Goal: Information Seeking & Learning: Learn about a topic

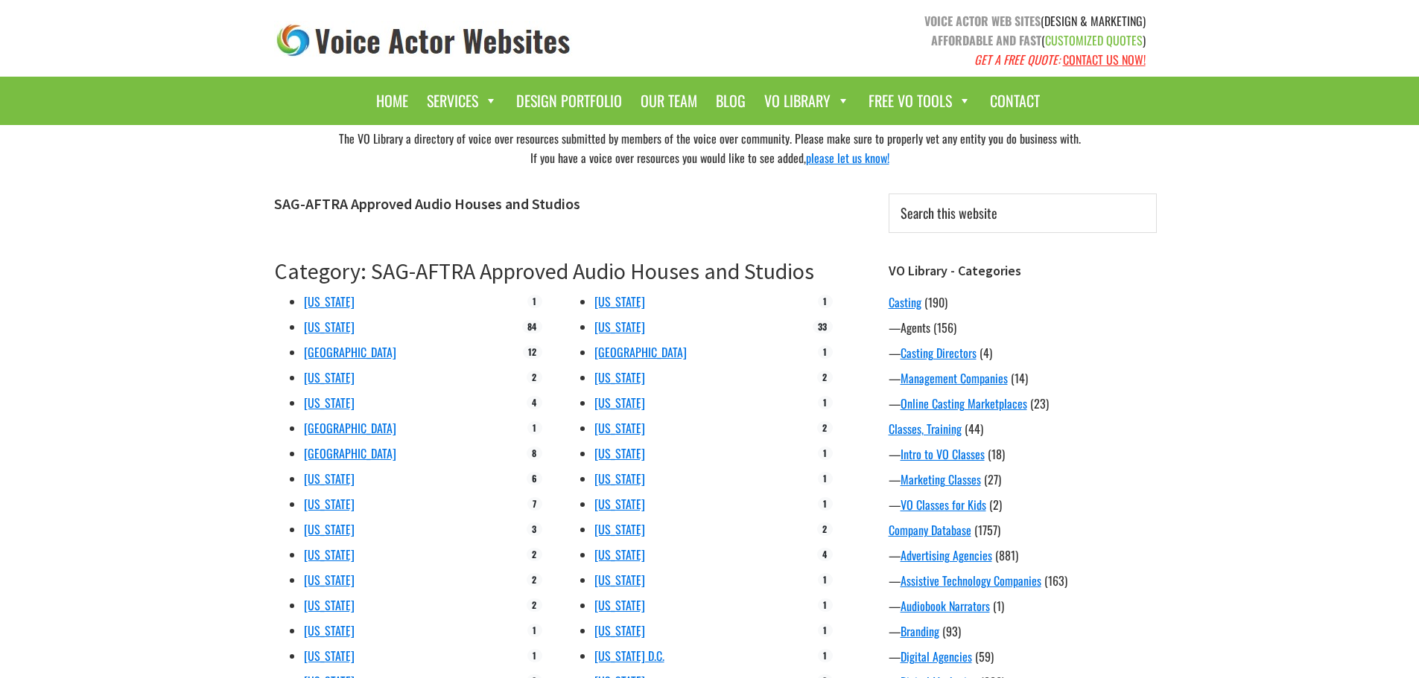
click at [920, 330] on link "Agents" at bounding box center [915, 328] width 30 height 18
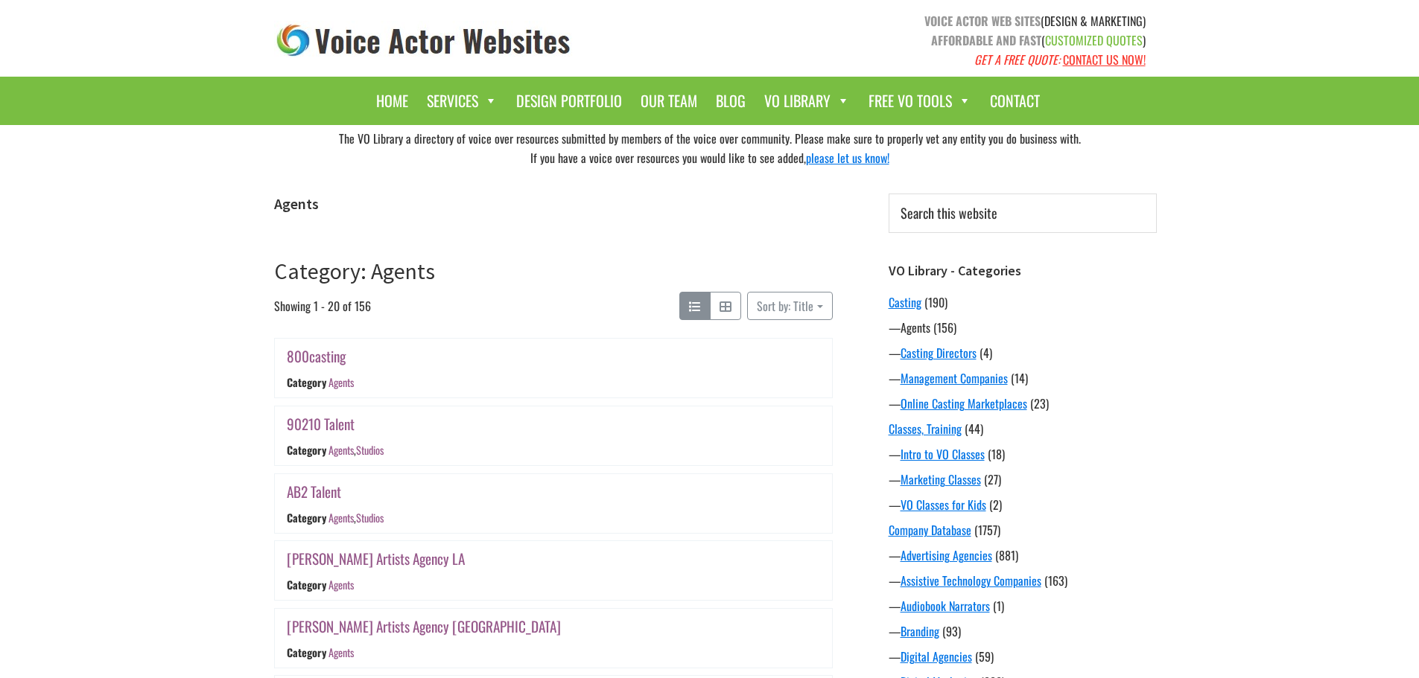
click at [916, 331] on link "Agents" at bounding box center [915, 328] width 30 height 18
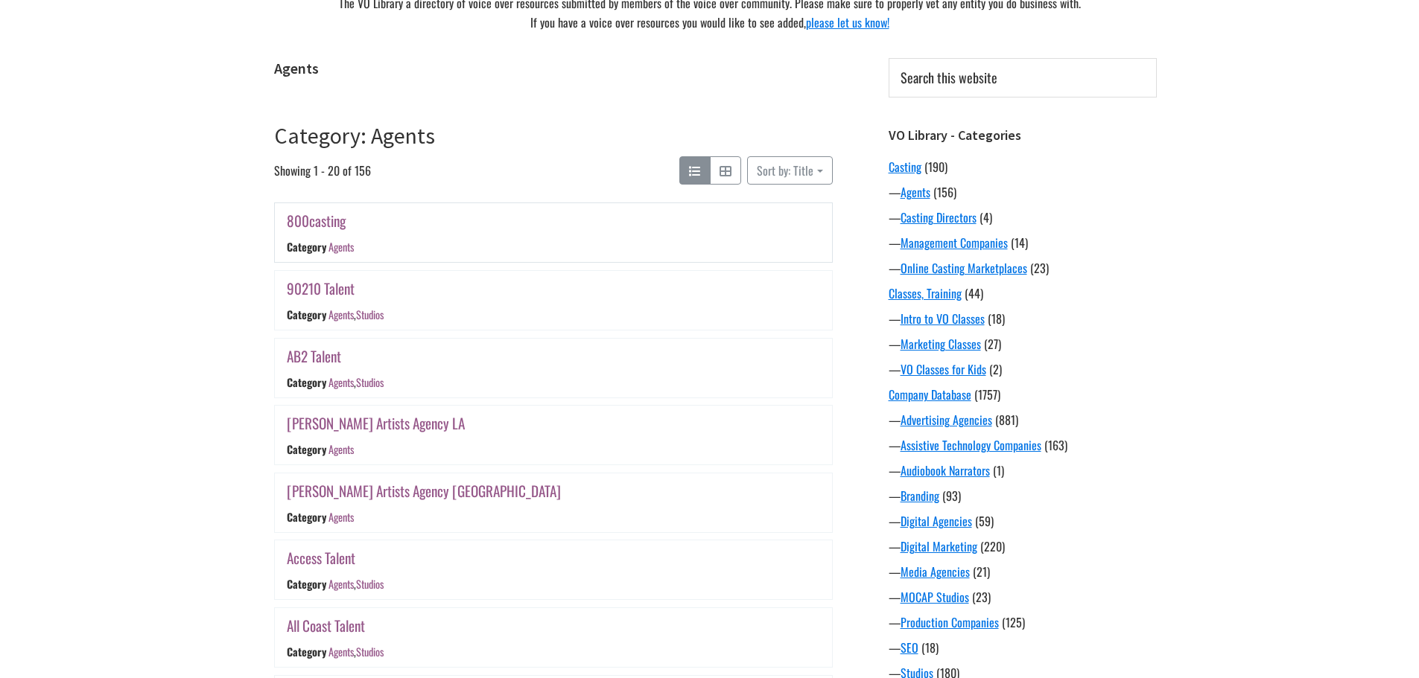
scroll to position [149, 0]
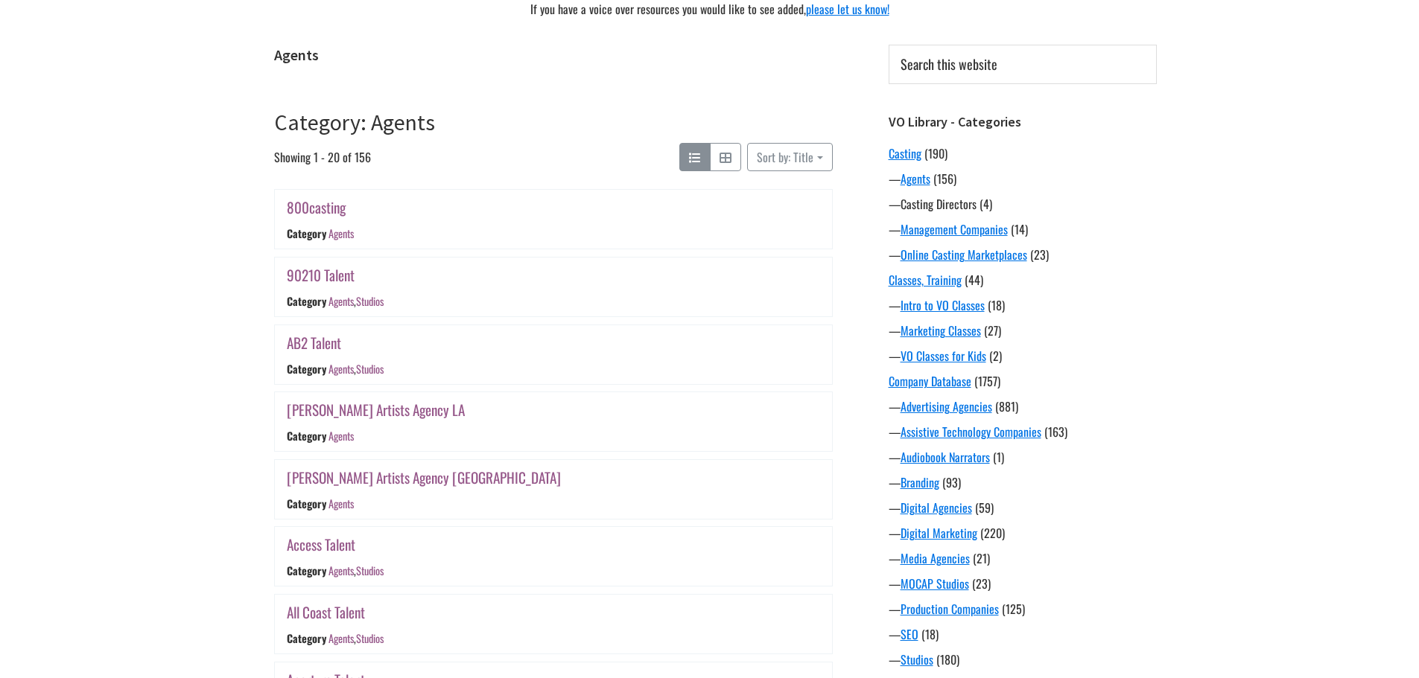
click at [937, 208] on link "Casting Directors" at bounding box center [938, 204] width 76 height 18
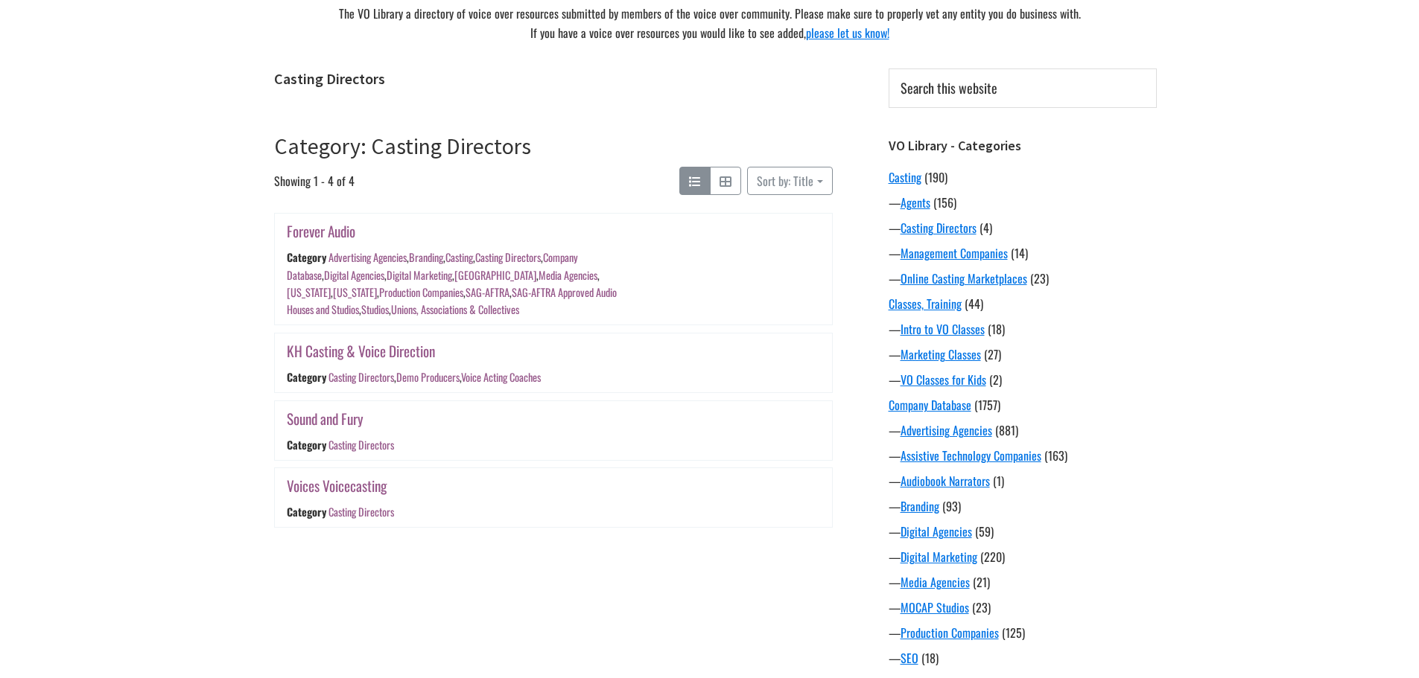
scroll to position [149, 0]
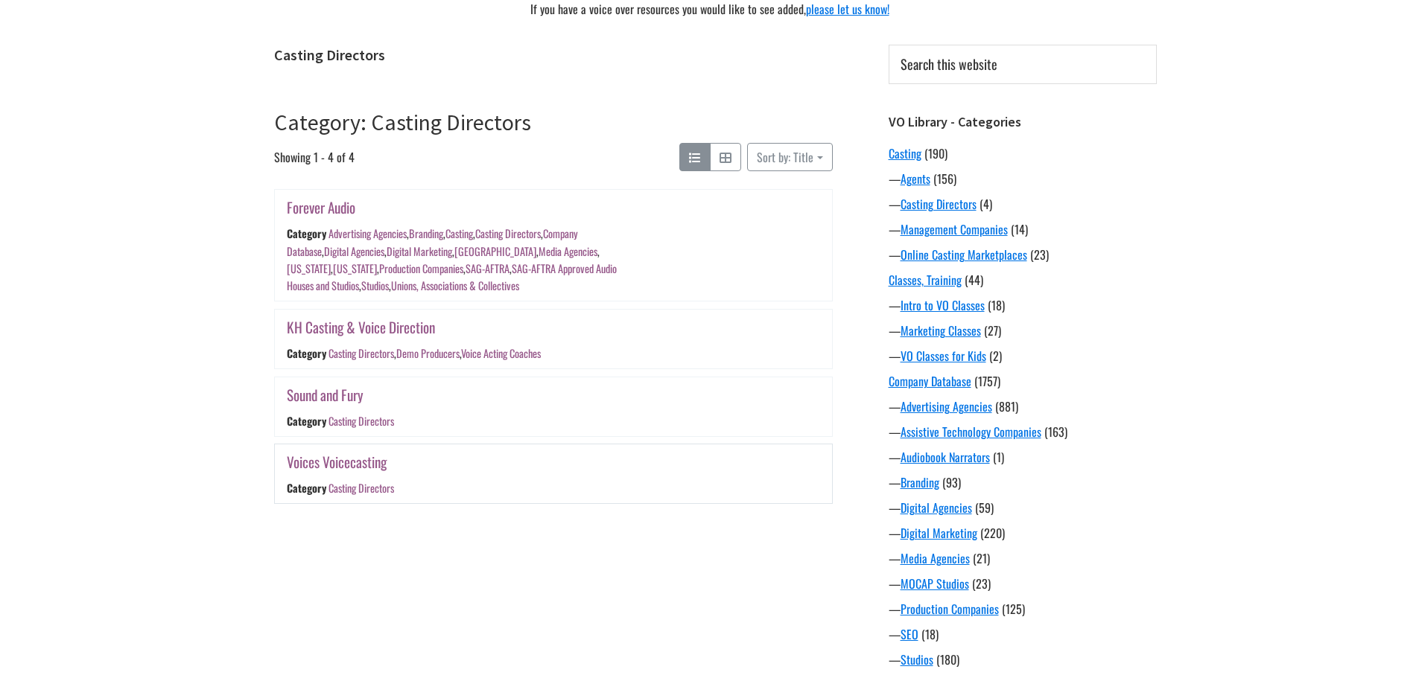
click at [369, 459] on link "Voices Voicecasting" at bounding box center [337, 462] width 100 height 22
click at [362, 327] on link "KH Casting & Voice Direction" at bounding box center [361, 327] width 148 height 22
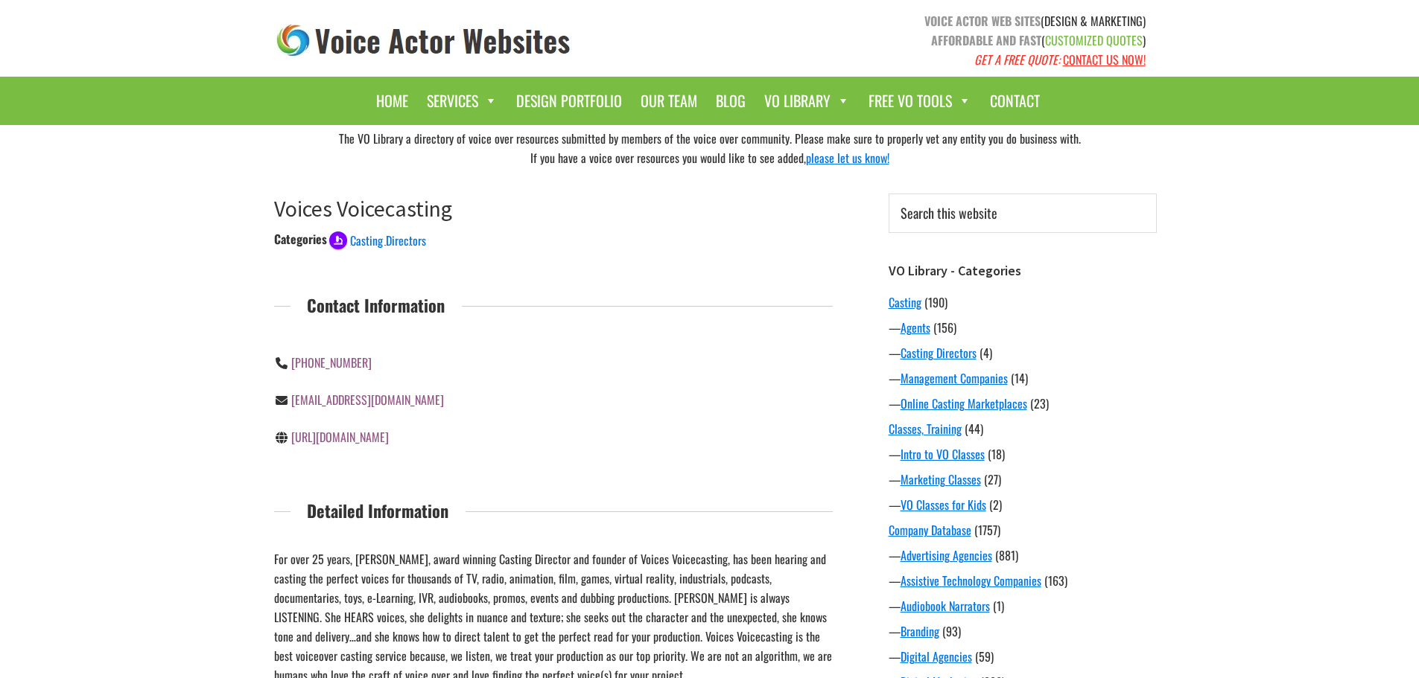
scroll to position [74, 0]
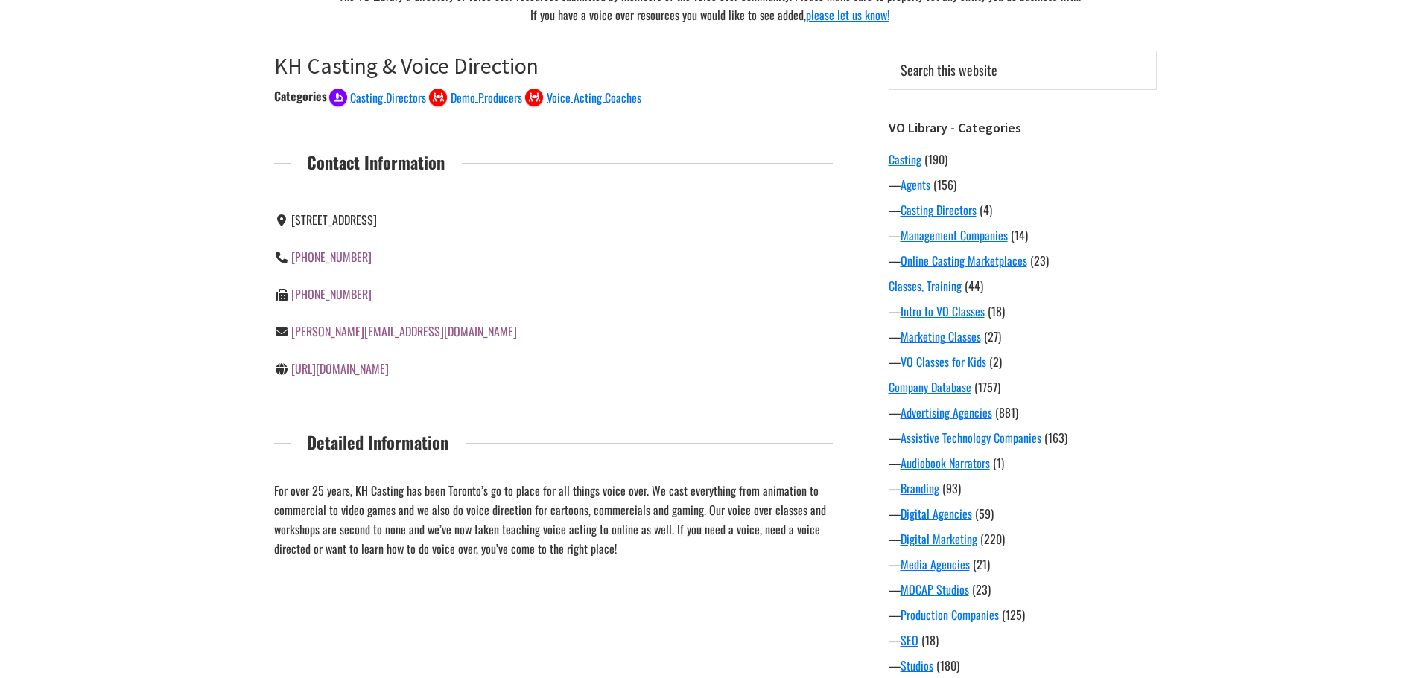
scroll to position [149, 0]
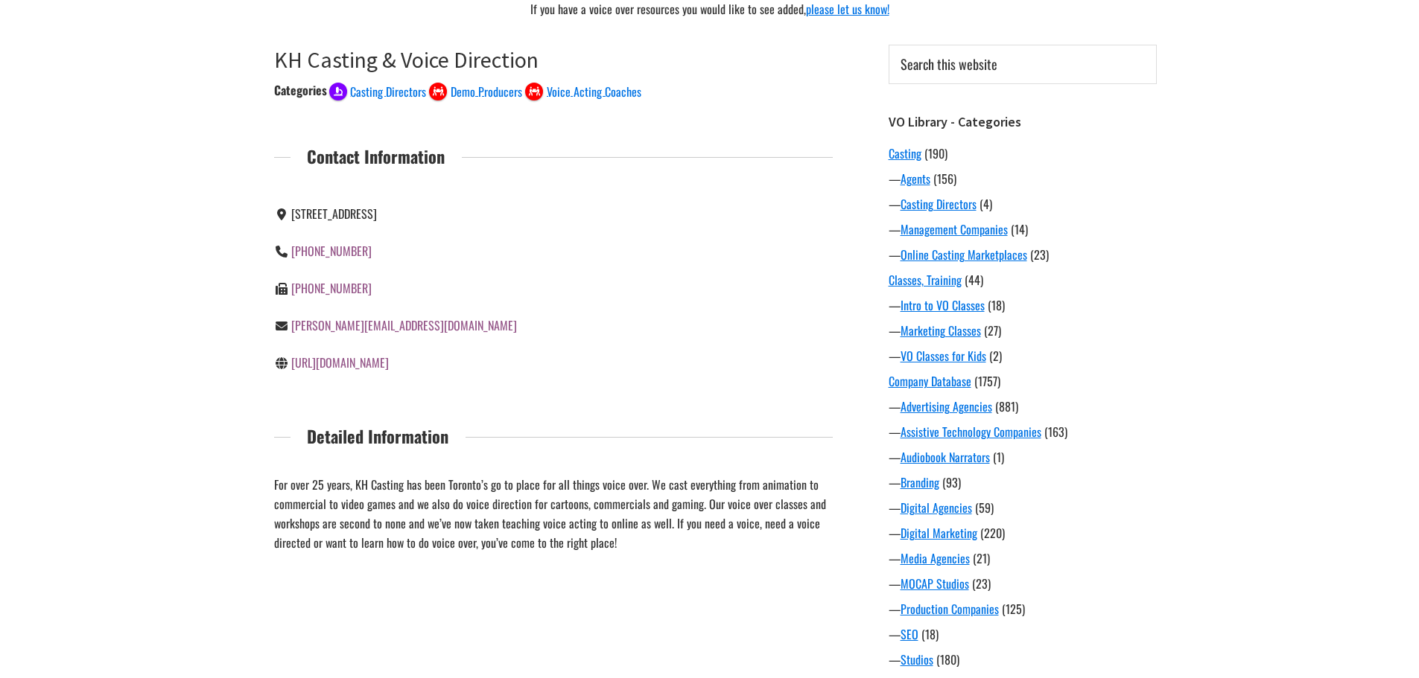
click at [364, 360] on link "https://www.khcasting.com/" at bounding box center [340, 363] width 98 height 18
click at [992, 260] on link "Online Casting Marketplaces" at bounding box center [963, 255] width 127 height 18
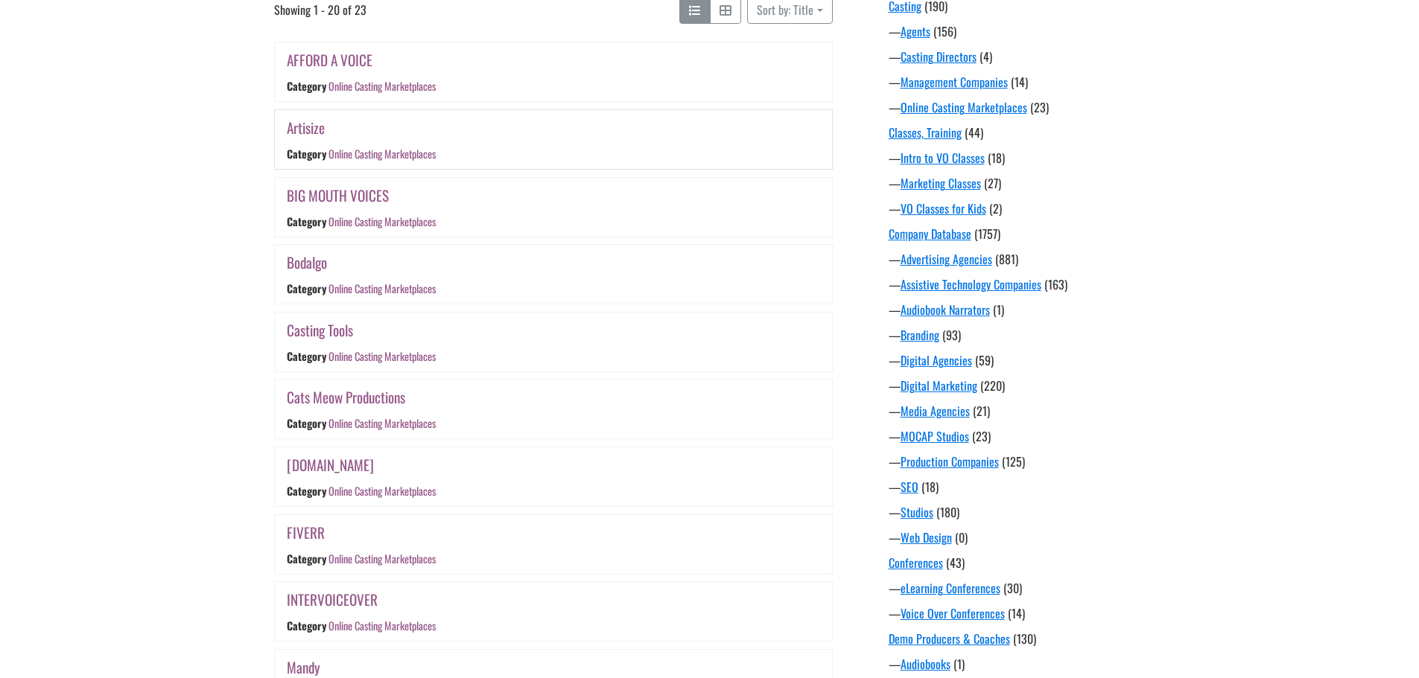
scroll to position [298, 0]
click at [378, 398] on link "Cats Meow Productions" at bounding box center [346, 396] width 118 height 22
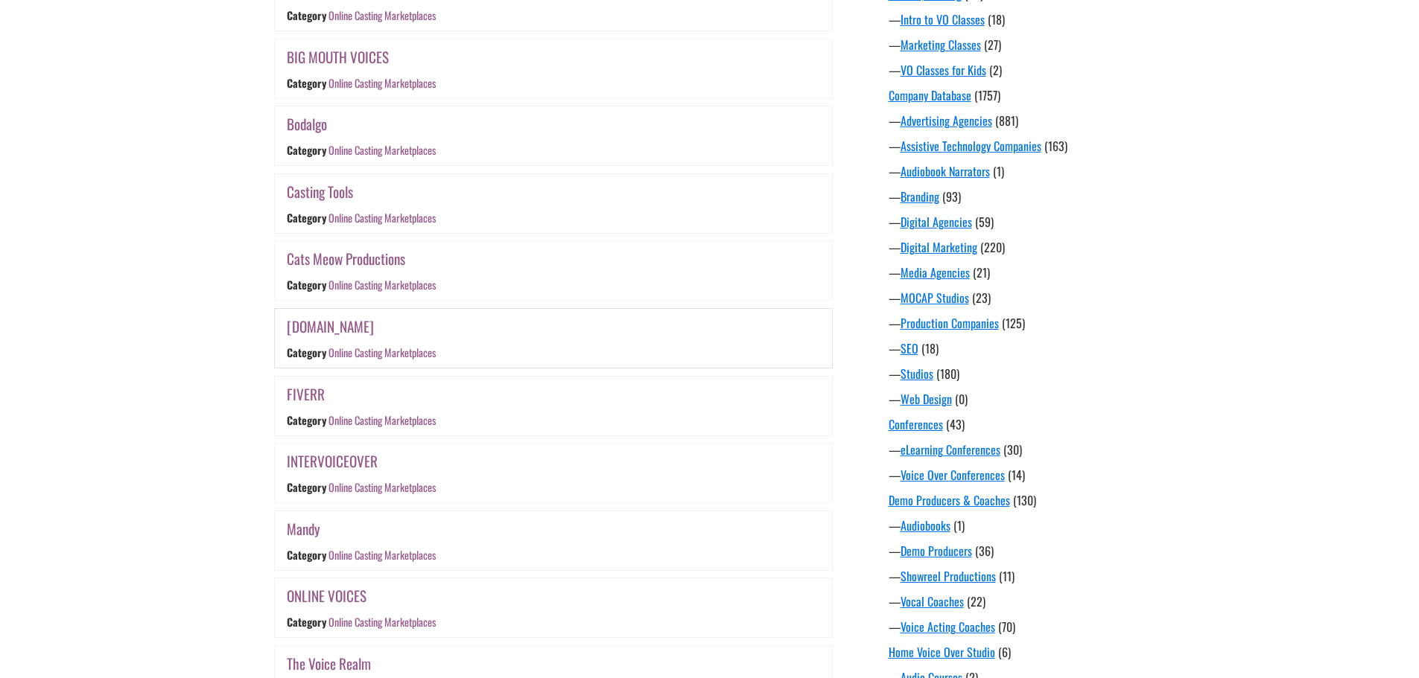
scroll to position [447, 0]
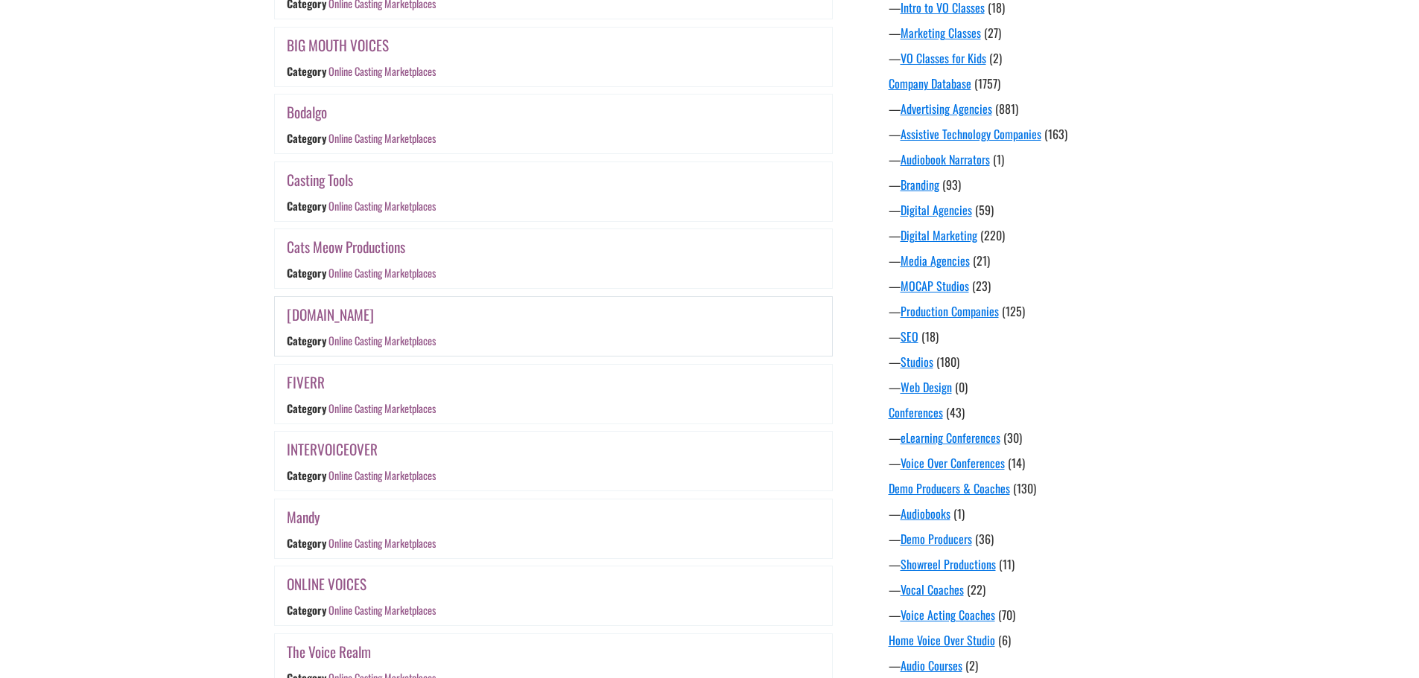
click at [364, 314] on link "CHEAPVOICEOVER.BIZ" at bounding box center [330, 315] width 87 height 22
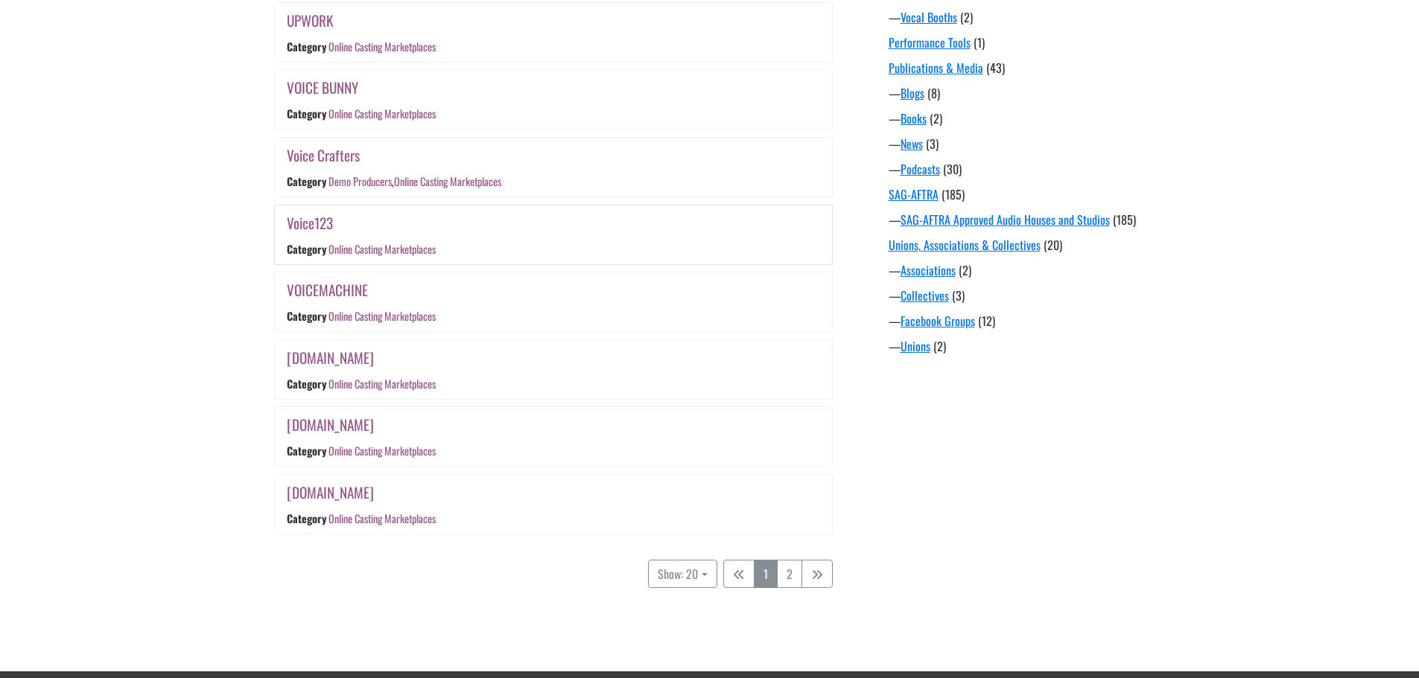
scroll to position [1191, 0]
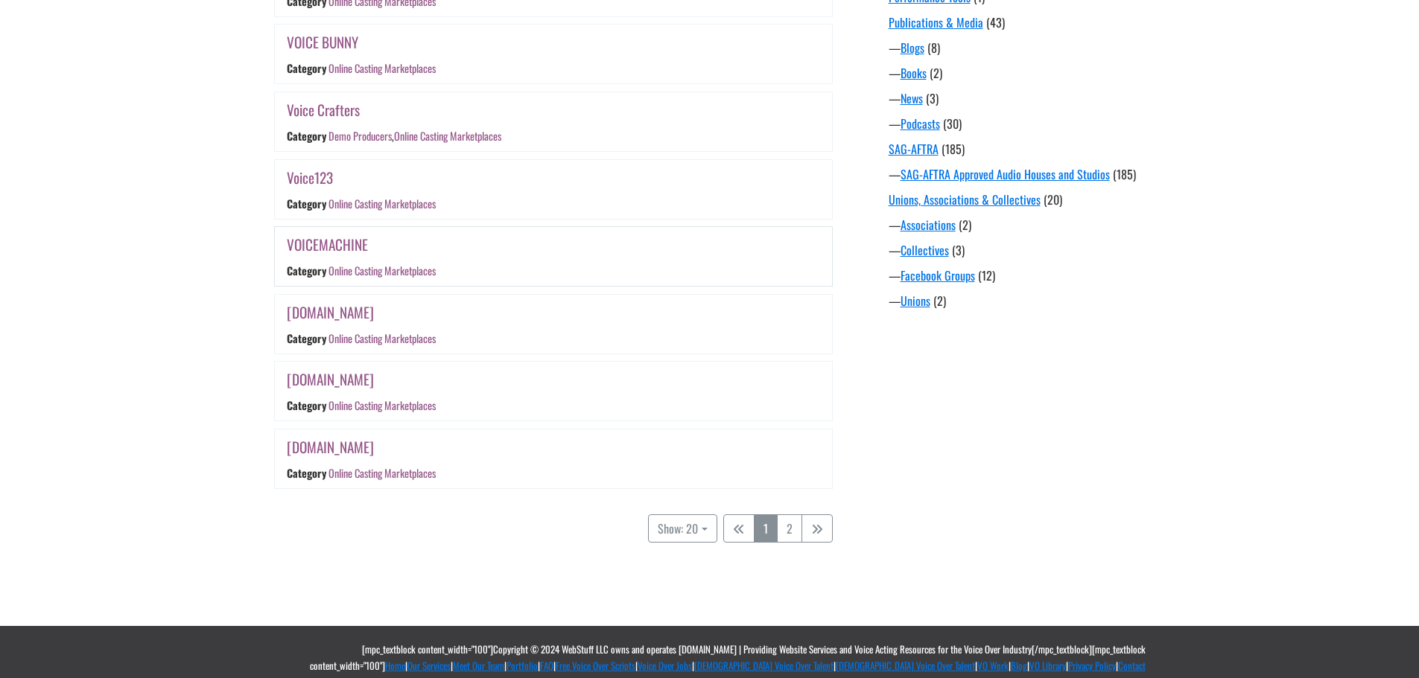
click at [340, 239] on link "VOICEMACHINE" at bounding box center [327, 245] width 81 height 22
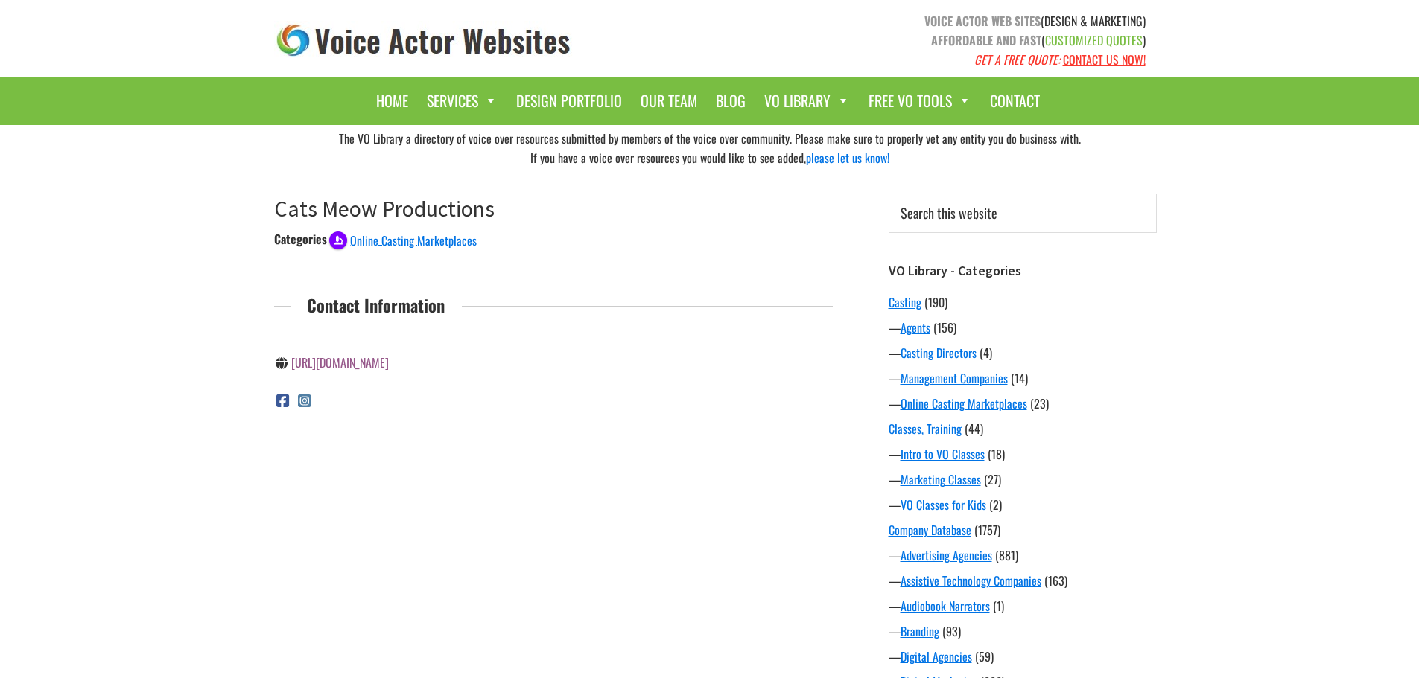
click at [389, 363] on link "https://catsmeowproductions.com/" at bounding box center [340, 363] width 98 height 18
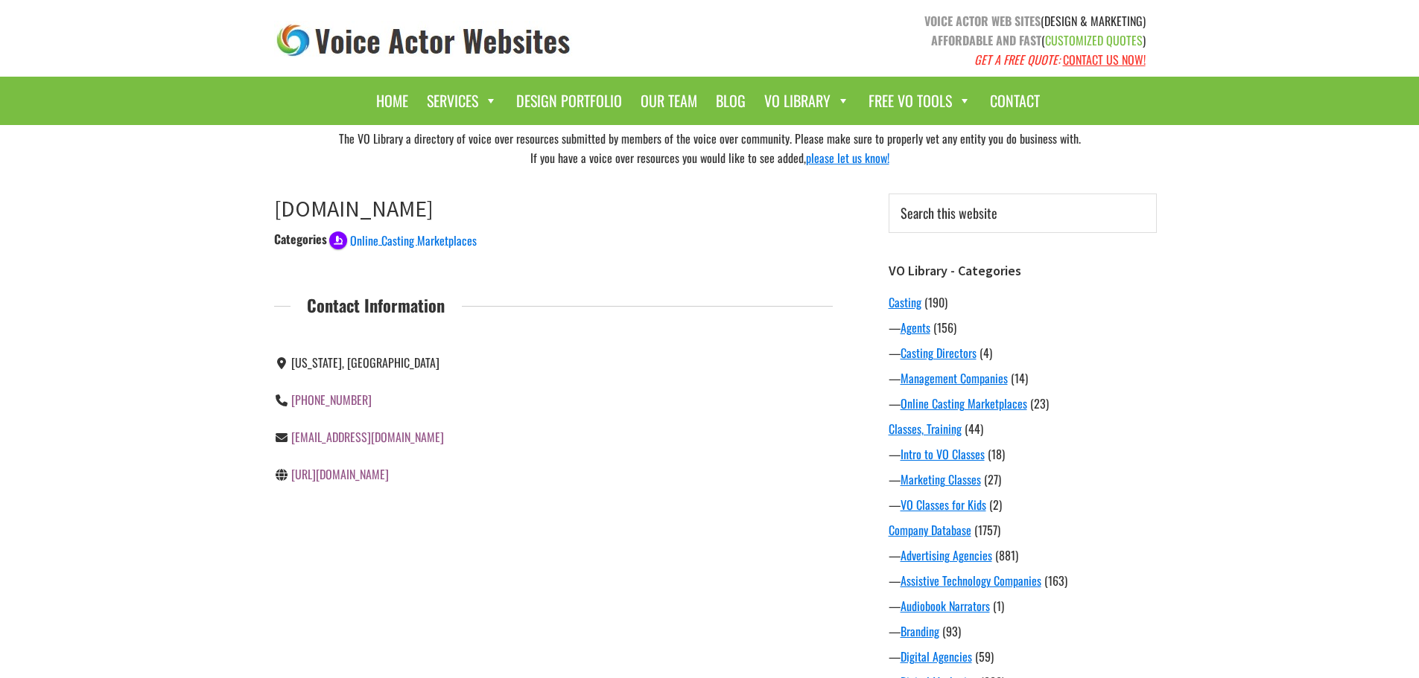
click at [364, 477] on link "[URL][DOMAIN_NAME]" at bounding box center [340, 474] width 98 height 18
click at [304, 474] on link "[URL][DOMAIN_NAME]" at bounding box center [340, 474] width 98 height 18
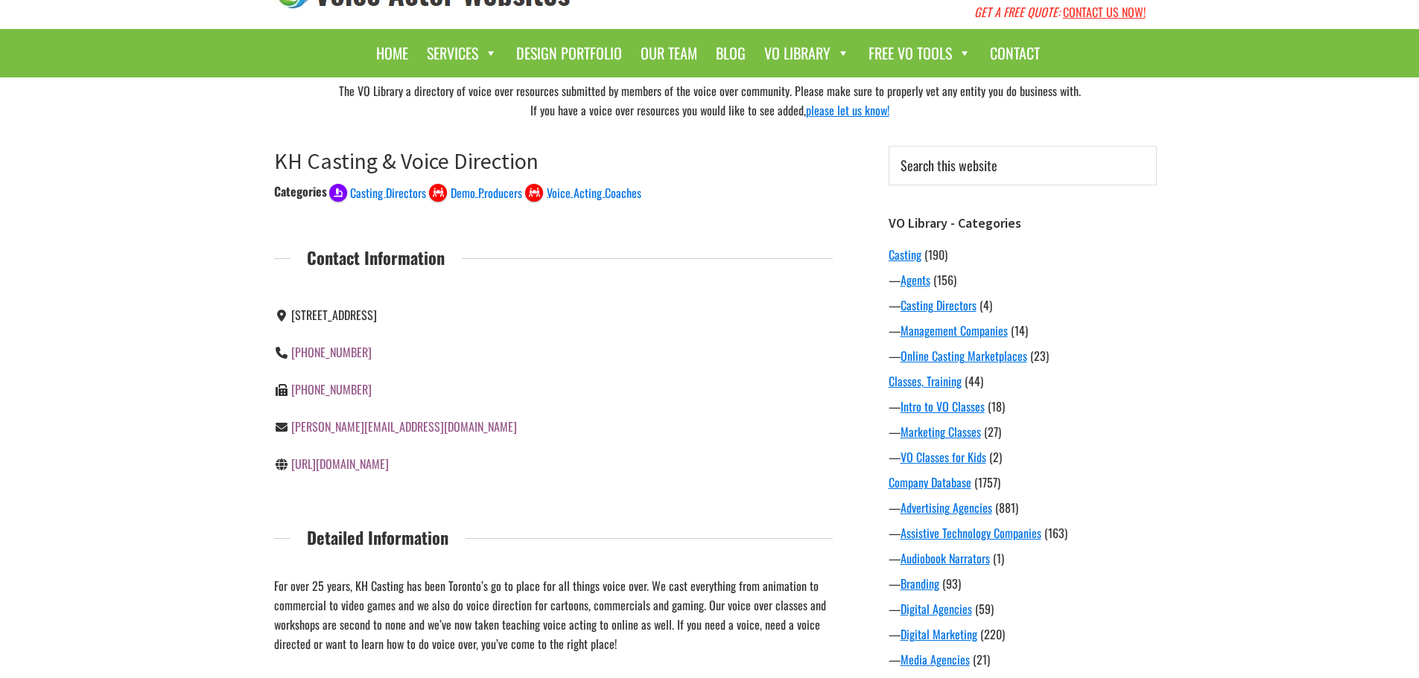
scroll to position [74, 0]
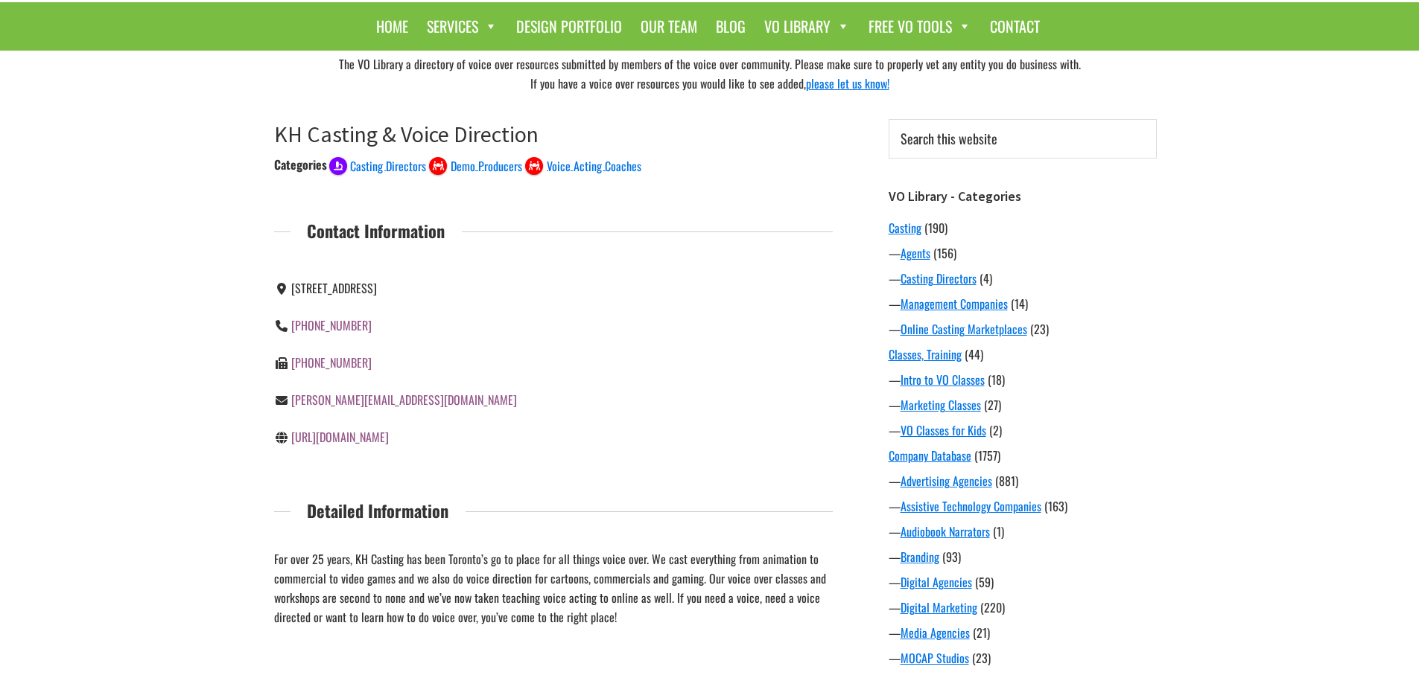
click at [348, 437] on link "https://www.khcasting.com/" at bounding box center [340, 437] width 98 height 18
click at [358, 439] on link "https://www.khcasting.com/" at bounding box center [340, 437] width 98 height 18
